Goal: Information Seeking & Learning: Check status

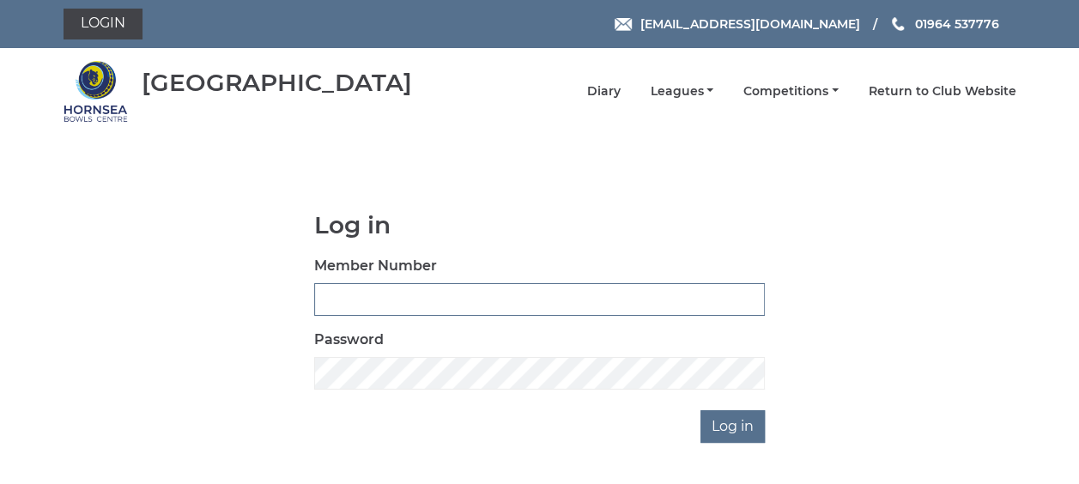
click at [393, 299] on input "Member Number" at bounding box center [539, 299] width 451 height 33
type input "0358"
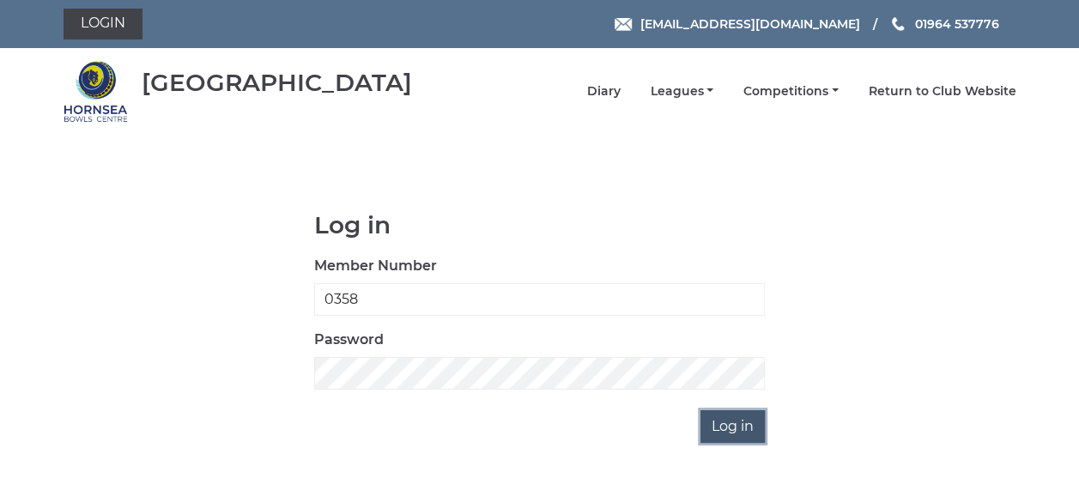
click at [734, 427] on input "Log in" at bounding box center [732, 426] width 64 height 33
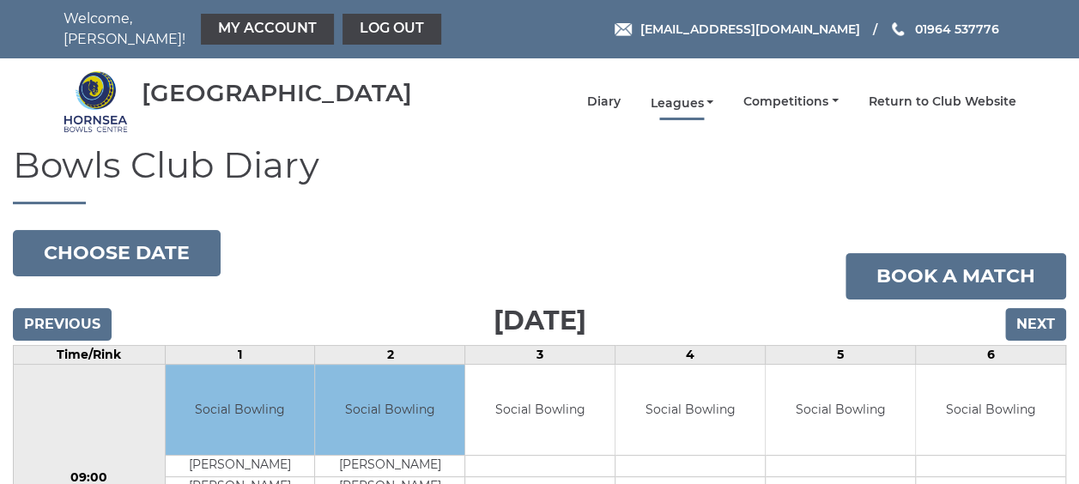
click at [664, 95] on link "Leagues" at bounding box center [682, 103] width 64 height 16
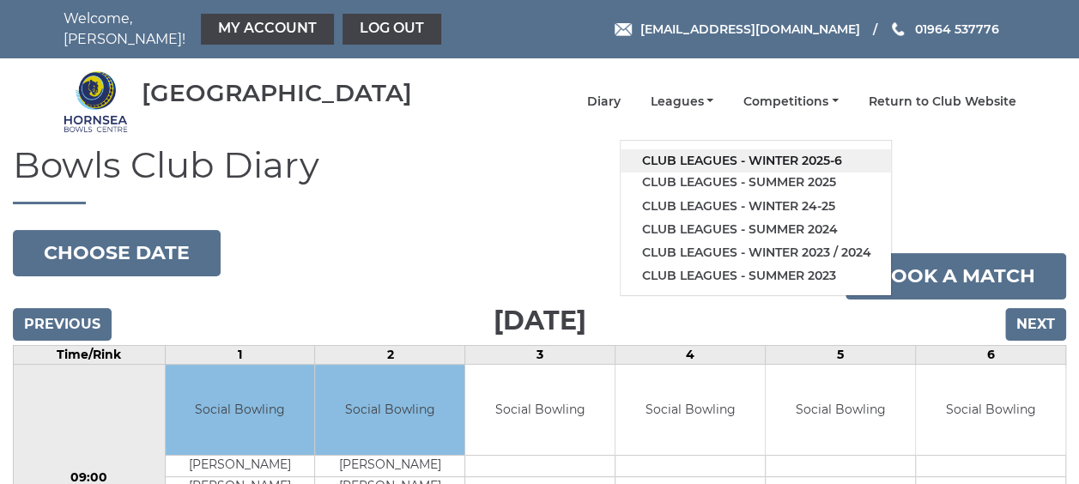
click at [669, 149] on link "Club leagues - Winter 2025-6" at bounding box center [756, 160] width 270 height 23
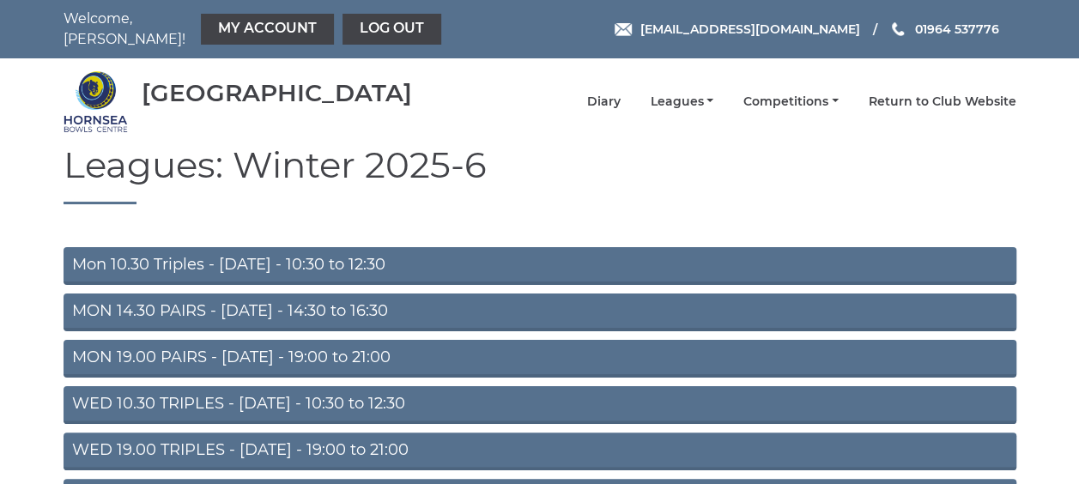
click at [387, 350] on link "MON 19.00 PAIRS - Monday - 19:00 to 21:00" at bounding box center [540, 359] width 953 height 38
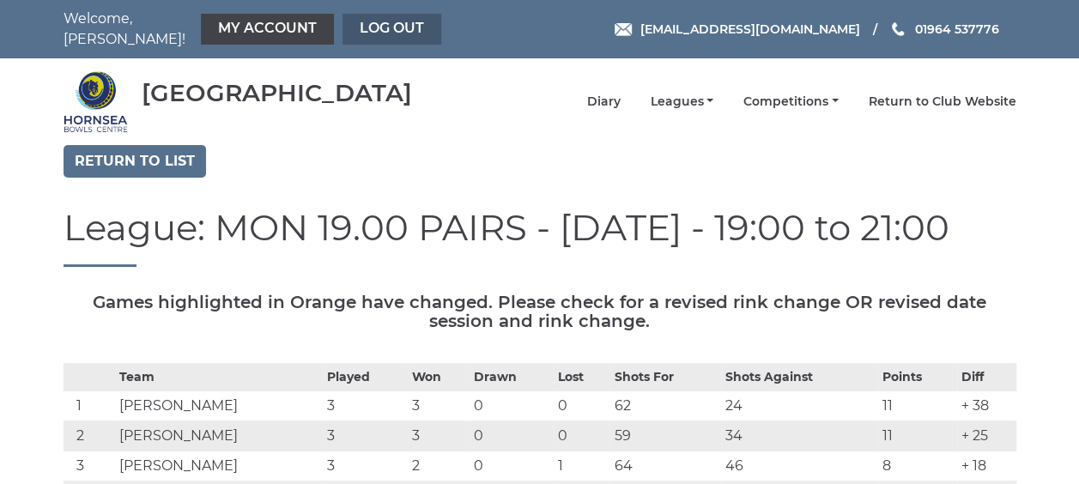
click at [373, 24] on link "Log out" at bounding box center [391, 29] width 99 height 31
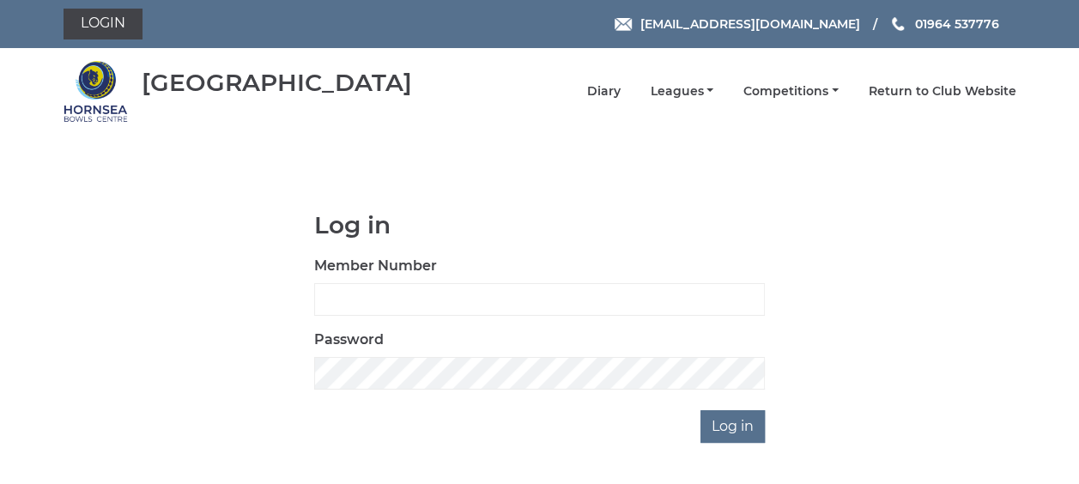
click at [769, 433] on div at bounding box center [612, 488] width 352 height 196
